Goal: Transaction & Acquisition: Subscribe to service/newsletter

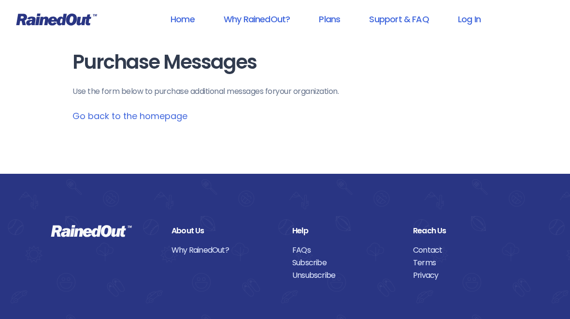
click at [328, 19] on link "Plans" at bounding box center [329, 19] width 46 height 22
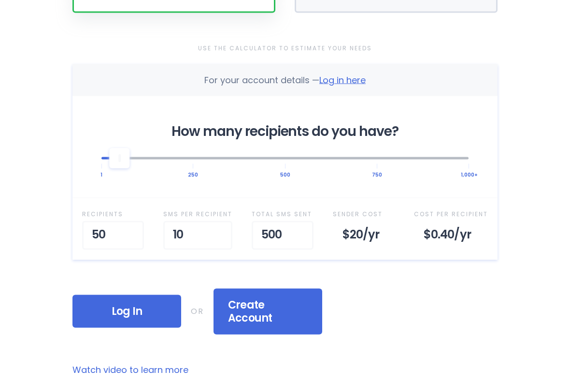
scroll to position [292, 0]
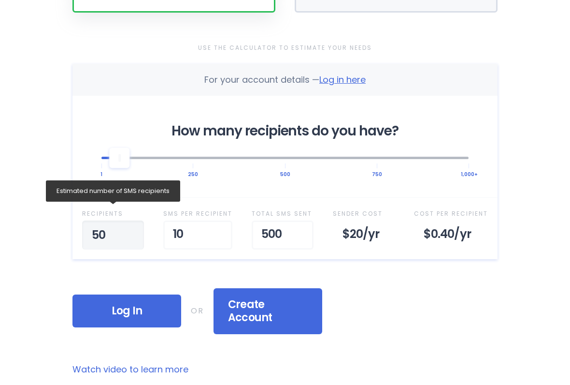
click at [111, 237] on input "50" at bounding box center [113, 234] width 62 height 29
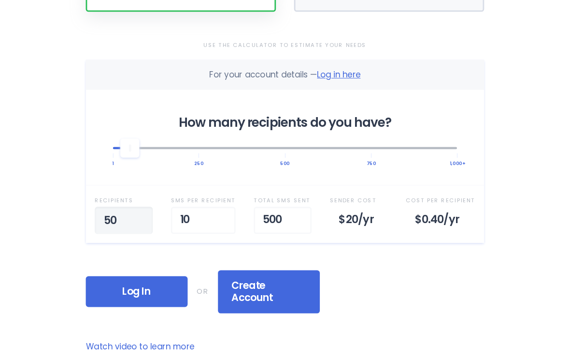
scroll to position [292, 0]
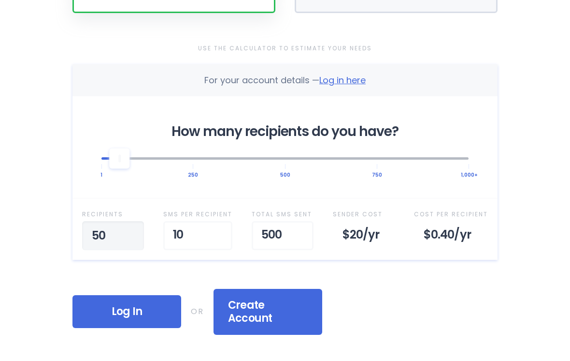
type input "5"
type input "60"
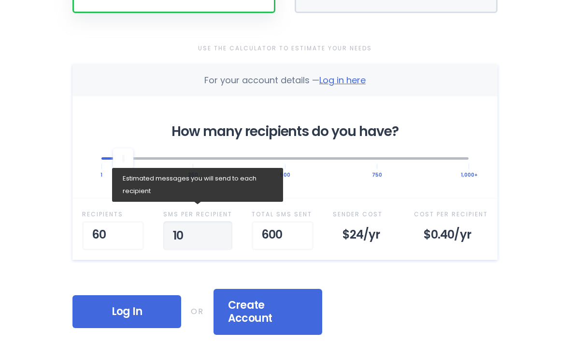
type input "1"
type input "20"
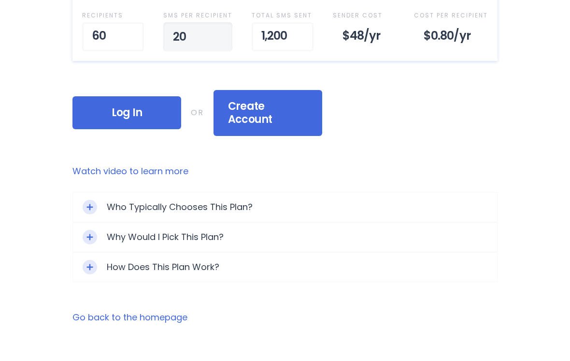
scroll to position [482, 0]
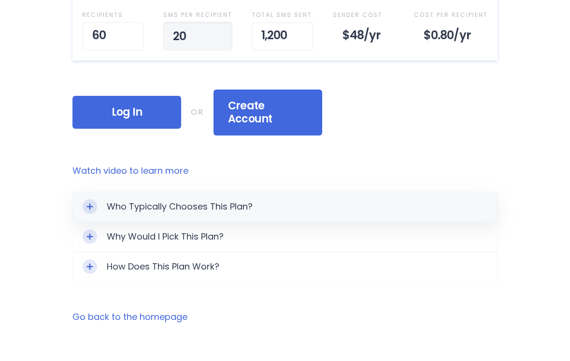
click at [248, 201] on div "Who Typically Chooses This Plan?" at bounding box center [285, 215] width 424 height 29
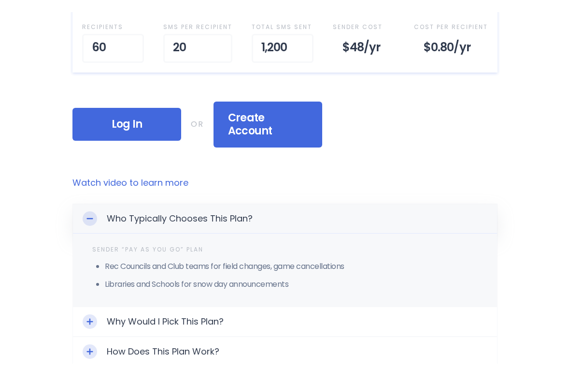
scroll to position [492, 0]
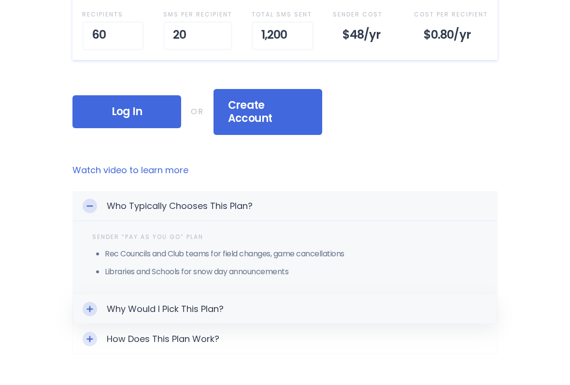
click at [213, 294] on div "Why Would I Pick This Plan?" at bounding box center [285, 308] width 424 height 29
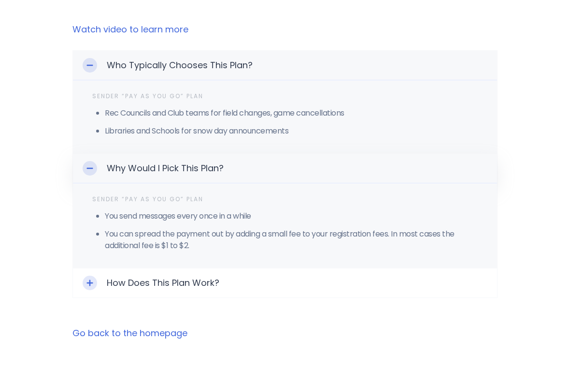
scroll to position [632, 0]
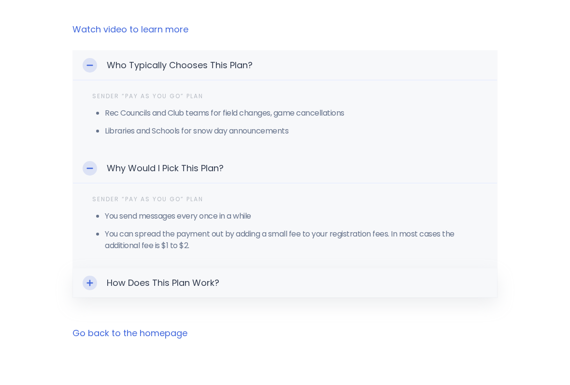
click at [217, 268] on div "How Does This Plan Work?" at bounding box center [285, 282] width 424 height 29
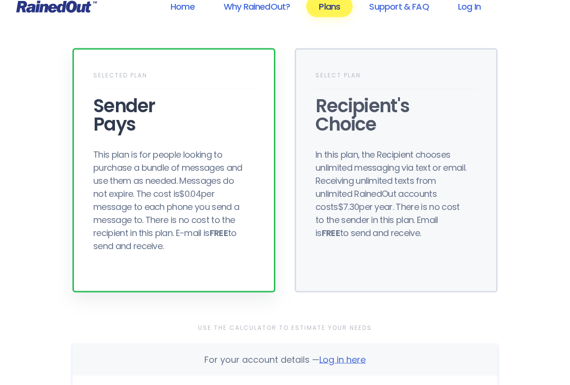
scroll to position [14, 0]
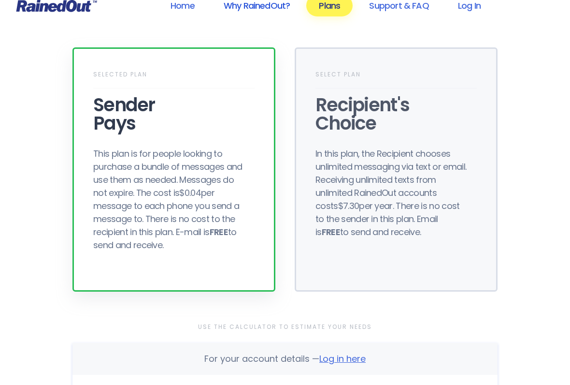
click at [264, 0] on link "Why RainedOut?" at bounding box center [257, 6] width 92 height 22
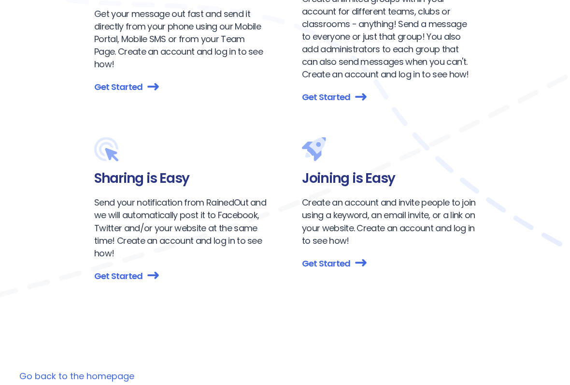
scroll to position [1695, 0]
click at [342, 256] on link "Get Started" at bounding box center [389, 262] width 174 height 13
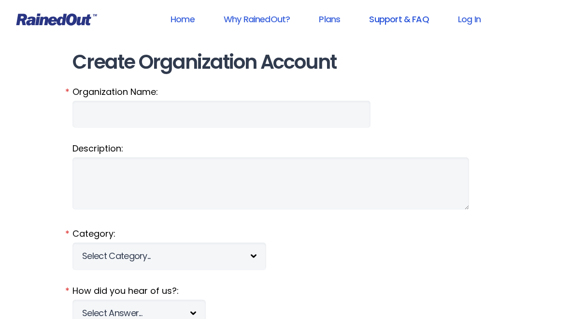
click at [406, 14] on link "Support & FAQ" at bounding box center [399, 19] width 85 height 22
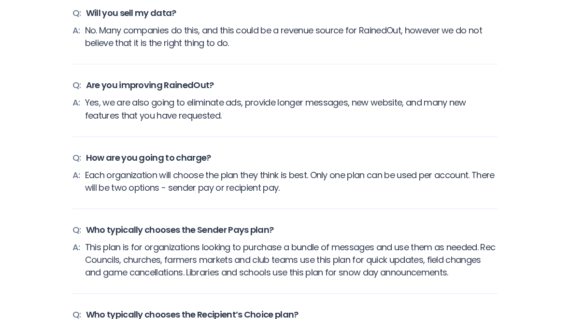
scroll to position [431, 0]
